Goal: Browse casually

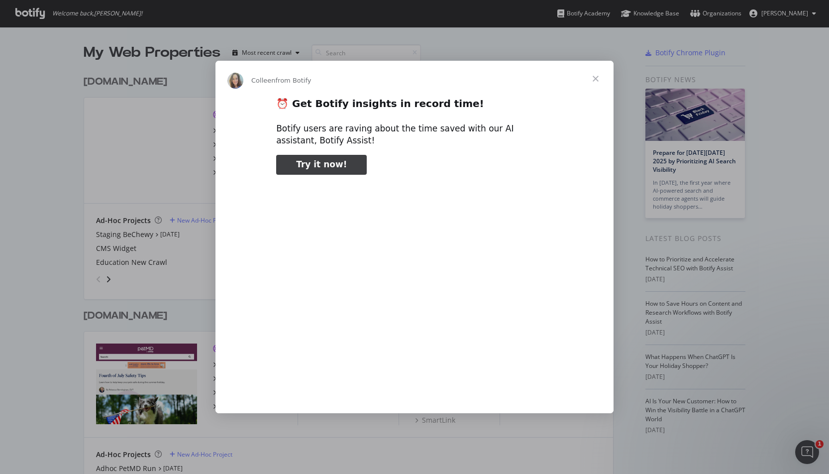
type input "768902"
click at [596, 75] on span "Close" at bounding box center [596, 79] width 36 height 36
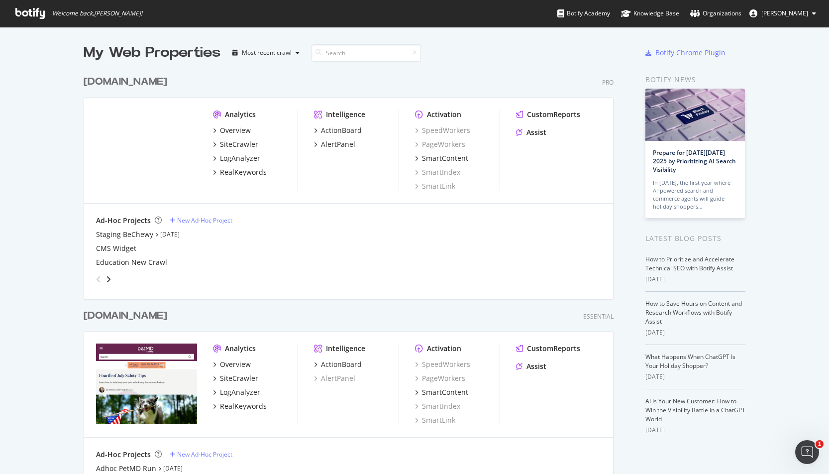
scroll to position [73, 0]
